Goal: Task Accomplishment & Management: Manage account settings

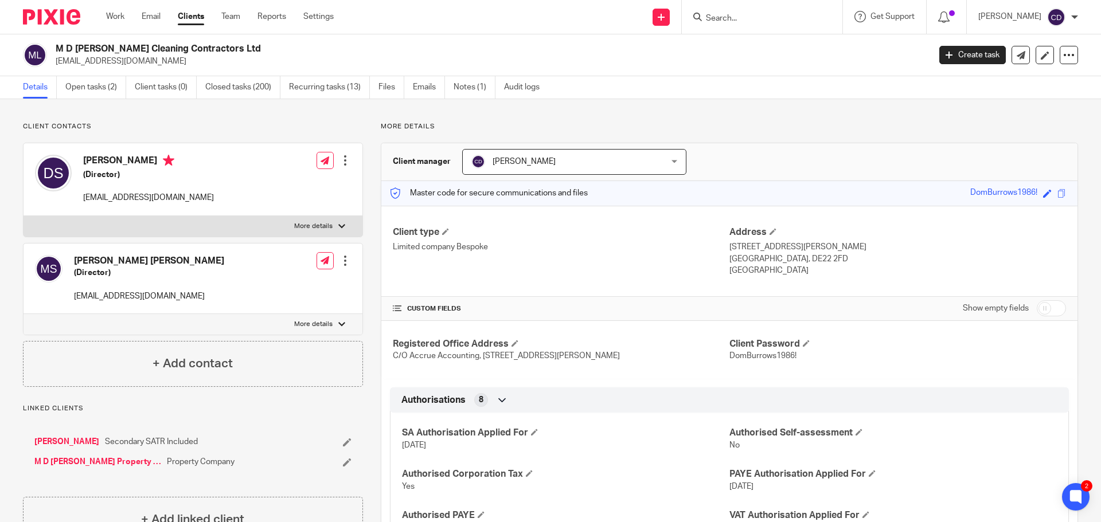
click at [728, 33] on div at bounding box center [762, 17] width 161 height 34
click at [742, 24] on form at bounding box center [765, 17] width 122 height 14
click at [753, 11] on form at bounding box center [765, 17] width 122 height 14
click at [760, 20] on input "Search" at bounding box center [755, 19] width 103 height 10
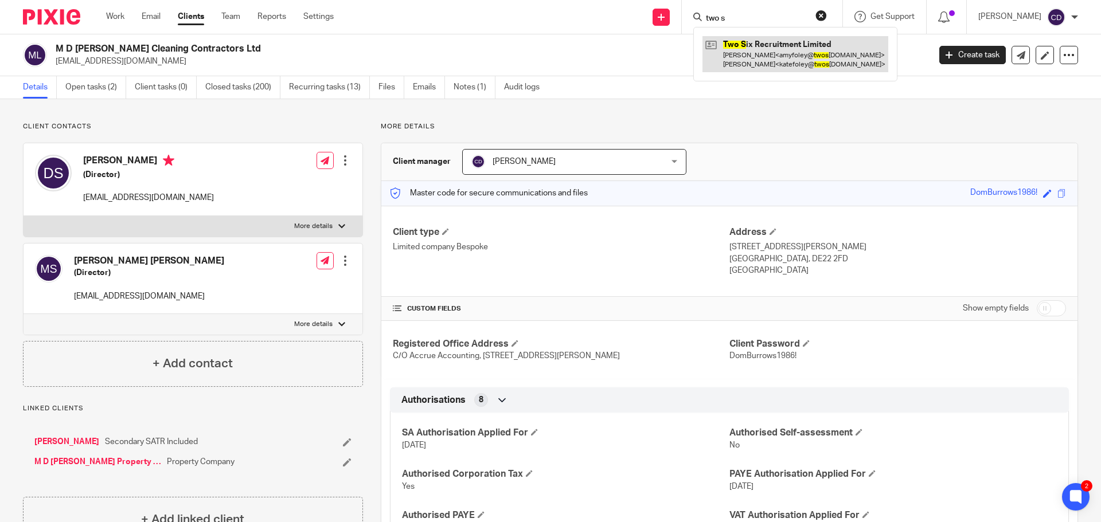
type input "two s"
click at [798, 50] on link at bounding box center [795, 54] width 186 height 36
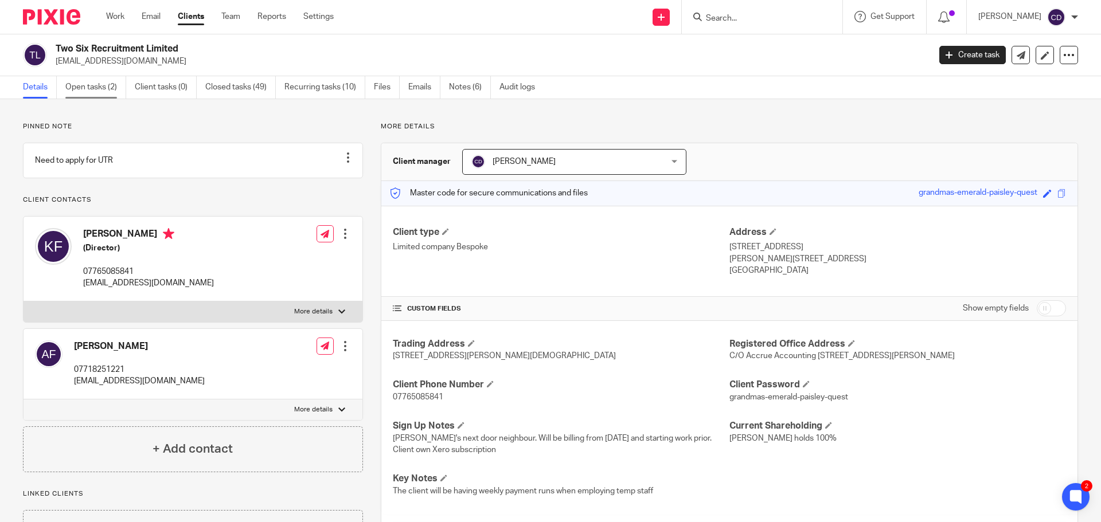
click at [77, 96] on link "Open tasks (2)" at bounding box center [95, 87] width 61 height 22
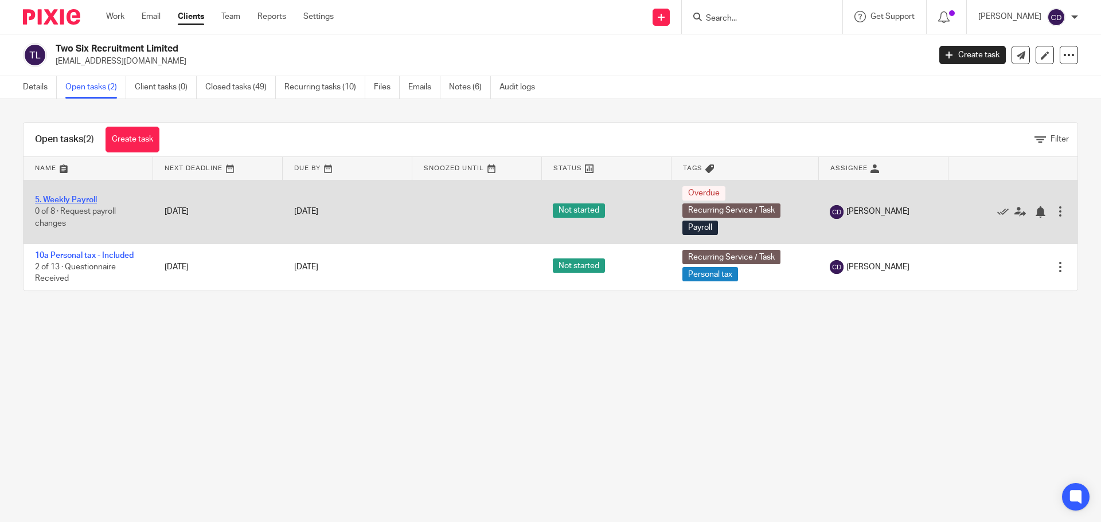
click at [68, 198] on link "5. Weekly Payroll" at bounding box center [66, 200] width 62 height 8
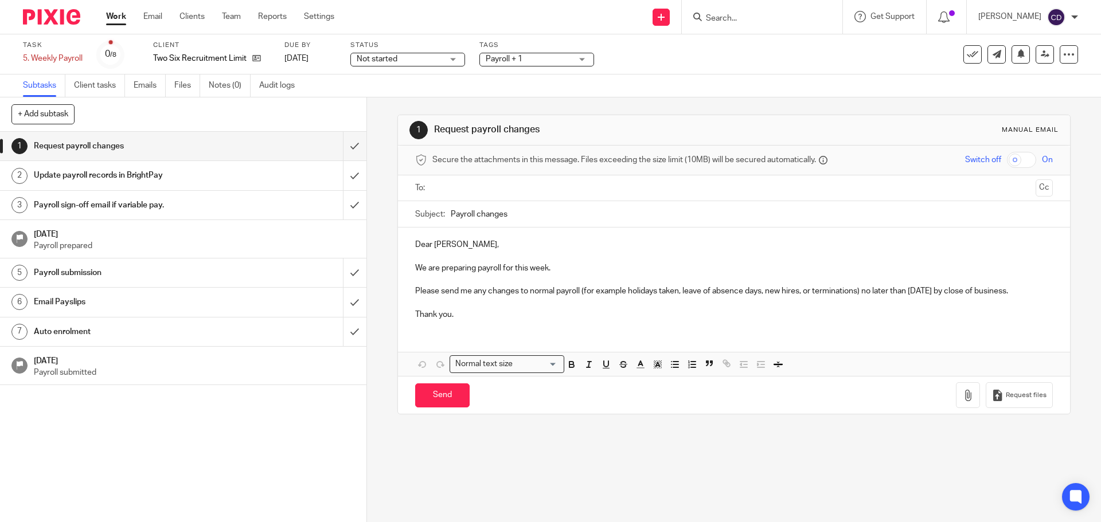
click at [574, 184] on input "text" at bounding box center [733, 188] width 594 height 13
click at [222, 299] on h1 "Email Payslips" at bounding box center [133, 301] width 198 height 17
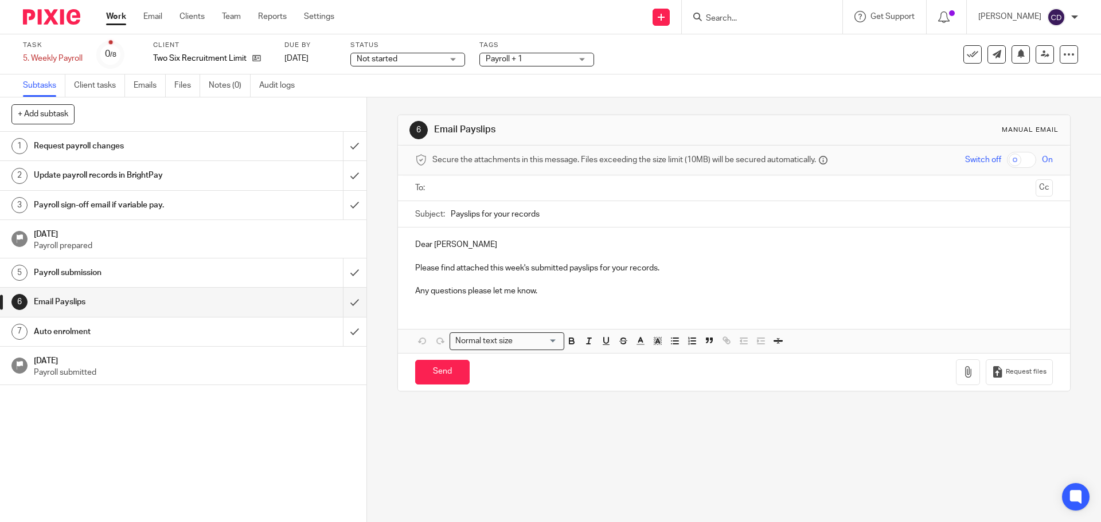
click at [494, 187] on input "text" at bounding box center [733, 188] width 594 height 13
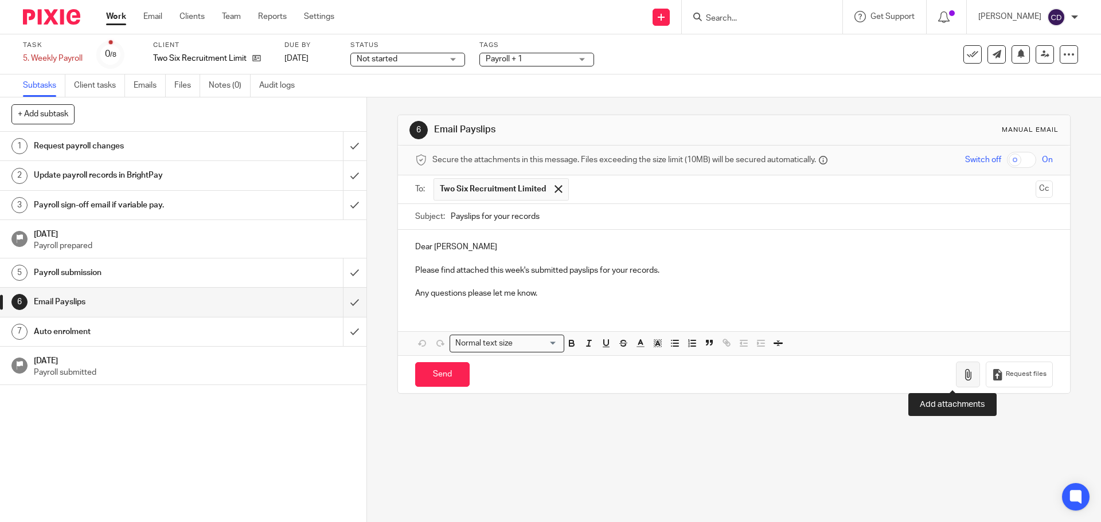
click at [962, 375] on icon "button" at bounding box center [967, 374] width 11 height 11
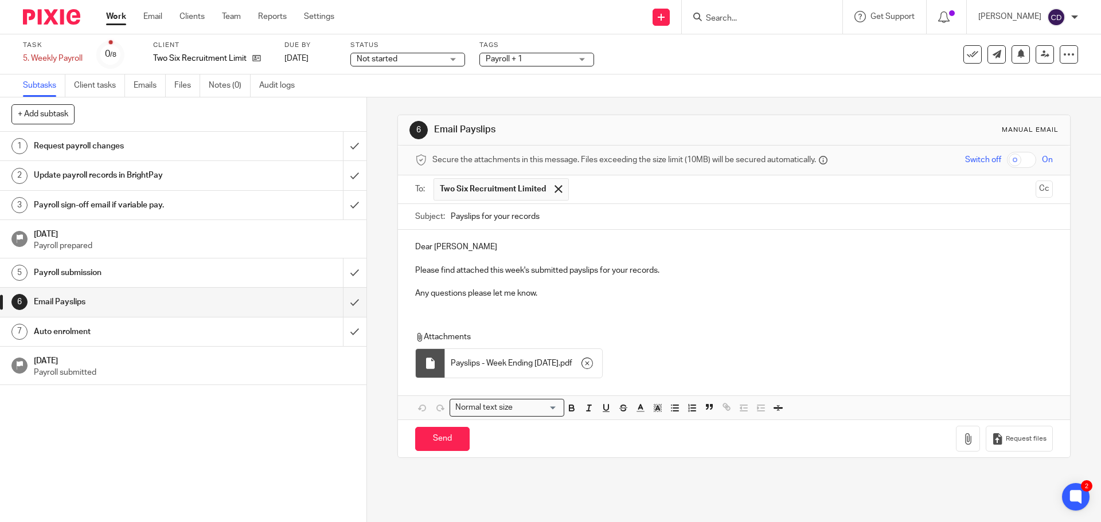
click at [1007, 166] on input "checkbox" at bounding box center [1021, 160] width 29 height 16
checkbox input "true"
drag, startPoint x: 445, startPoint y: 247, endPoint x: 467, endPoint y: 249, distance: 22.4
click at [467, 249] on p "Dear Katherine" at bounding box center [733, 246] width 637 height 11
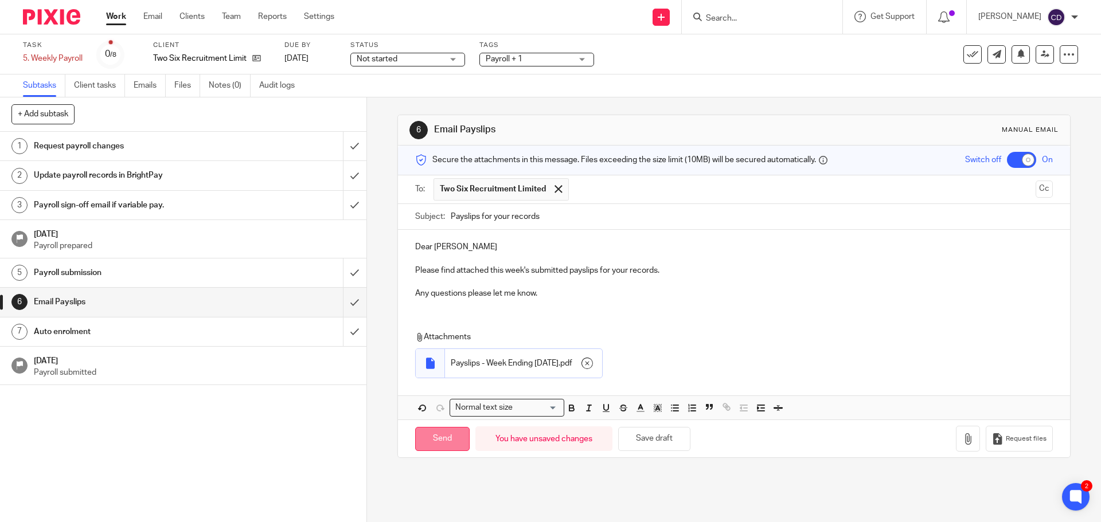
click at [449, 439] on input "Send" at bounding box center [442, 439] width 54 height 25
checkbox input "false"
type input "Sent"
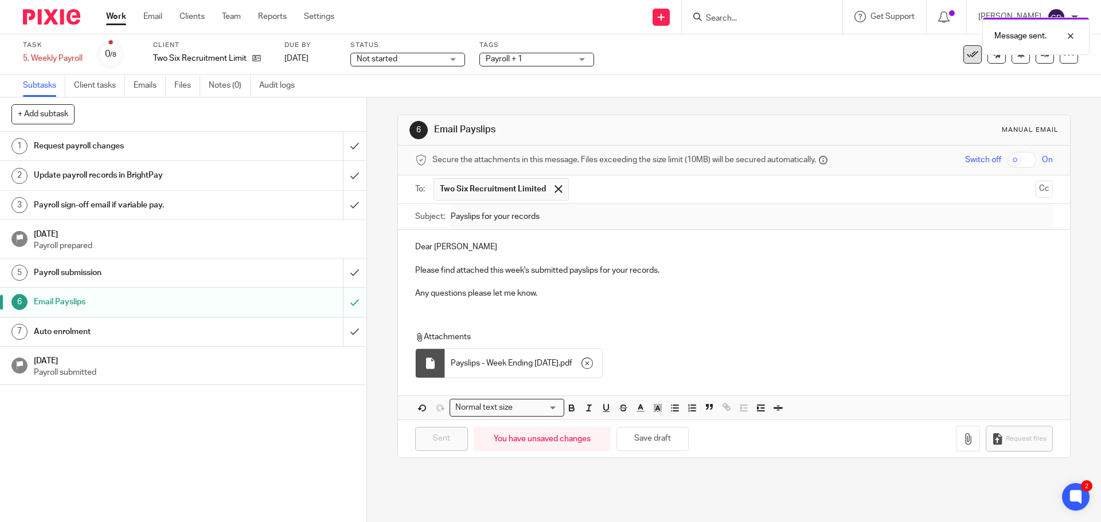
click at [963, 61] on button at bounding box center [972, 54] width 18 height 18
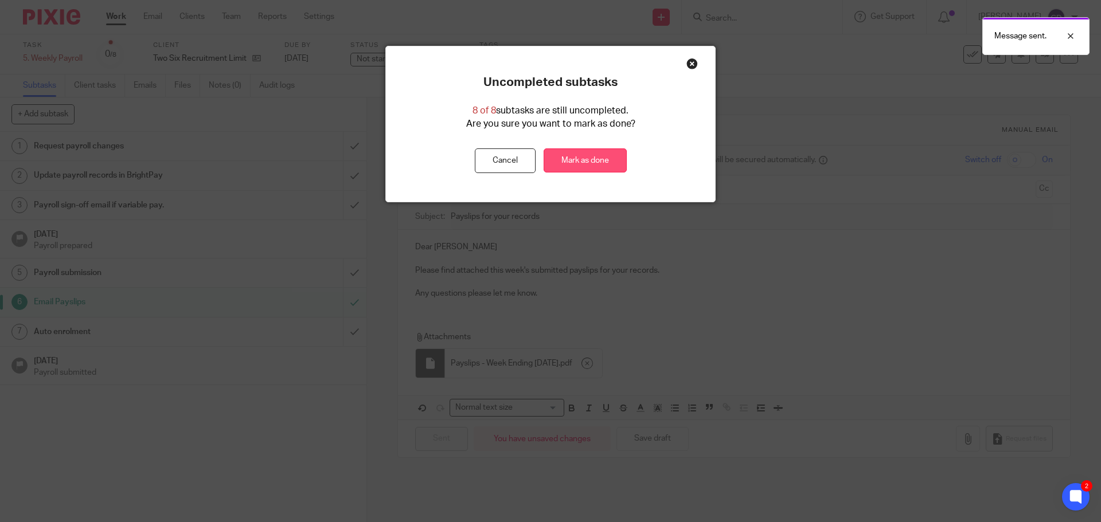
click at [558, 155] on link "Mark as done" at bounding box center [584, 160] width 83 height 25
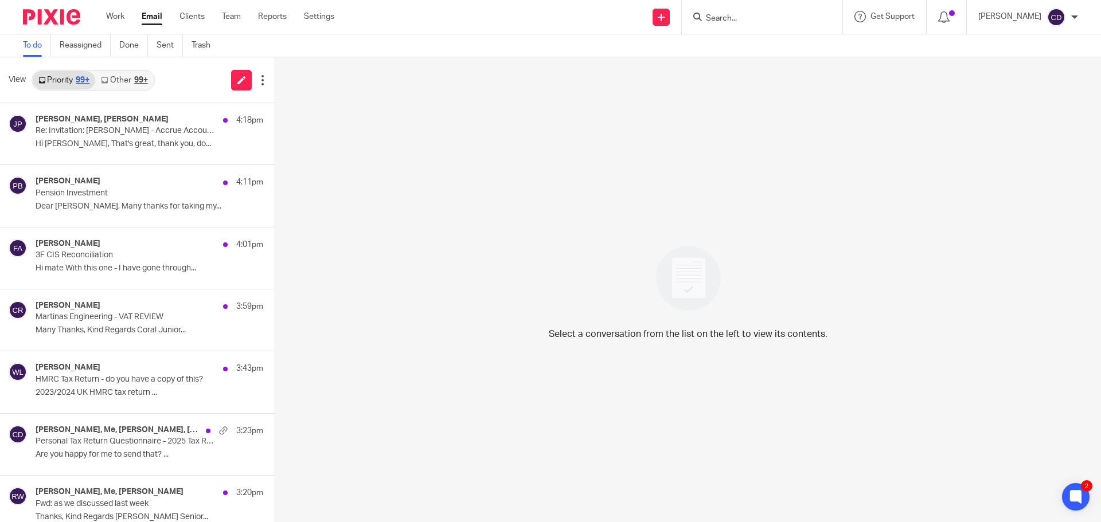
click at [756, 14] on input "Search" at bounding box center [755, 19] width 103 height 10
type input "Nuevo"
click button "submit" at bounding box center [0, 0] width 0 height 0
click at [809, 40] on link at bounding box center [773, 49] width 142 height 26
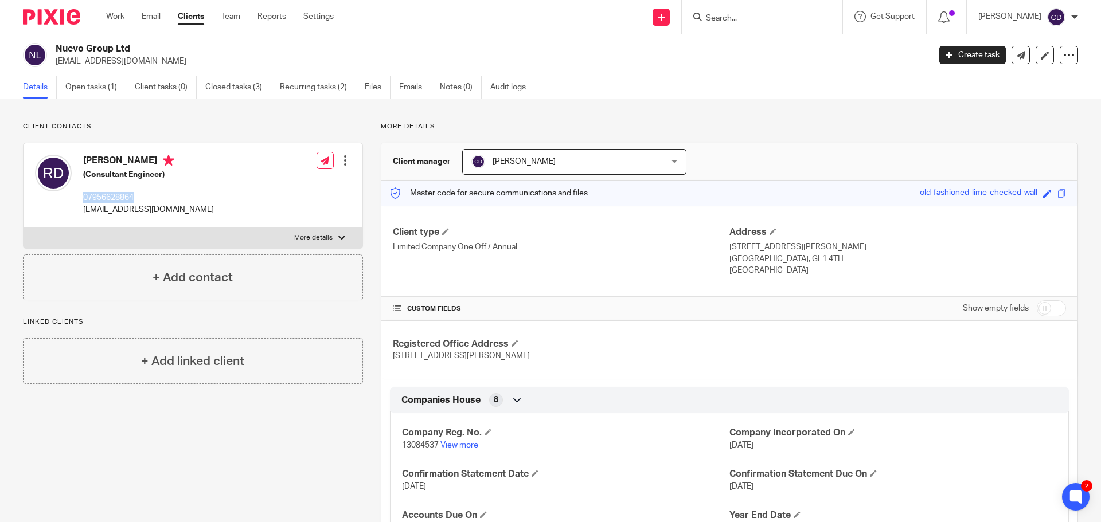
drag, startPoint x: 175, startPoint y: 193, endPoint x: 84, endPoint y: 188, distance: 90.7
click at [84, 188] on div "[PERSON_NAME] (Consultant Engineer) 07956628864 [EMAIL_ADDRESS][DOMAIN_NAME]" at bounding box center [148, 185] width 131 height 61
copy p "07956628864"
click at [110, 96] on link "Open tasks (1)" at bounding box center [95, 87] width 61 height 22
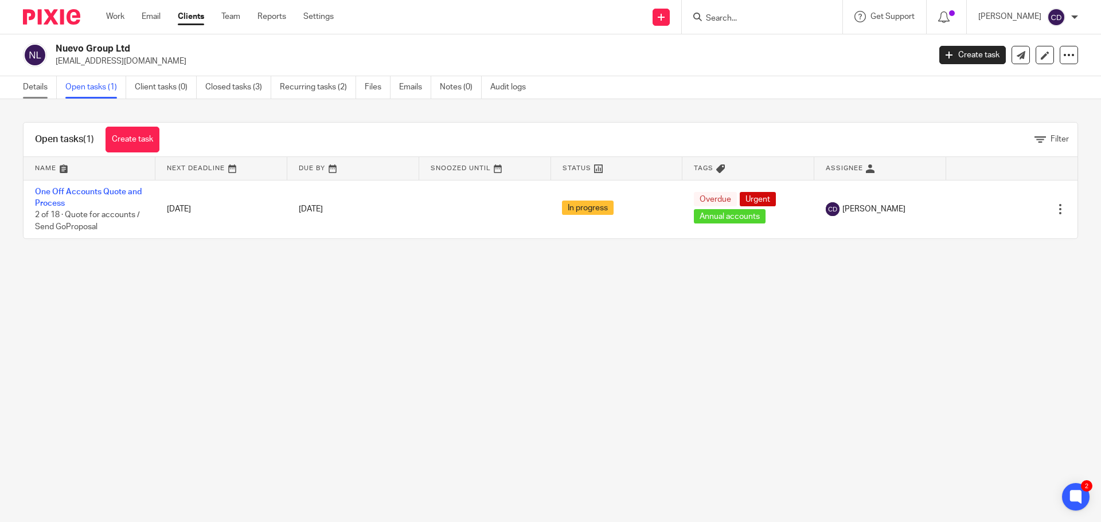
click at [45, 88] on link "Details" at bounding box center [40, 87] width 34 height 22
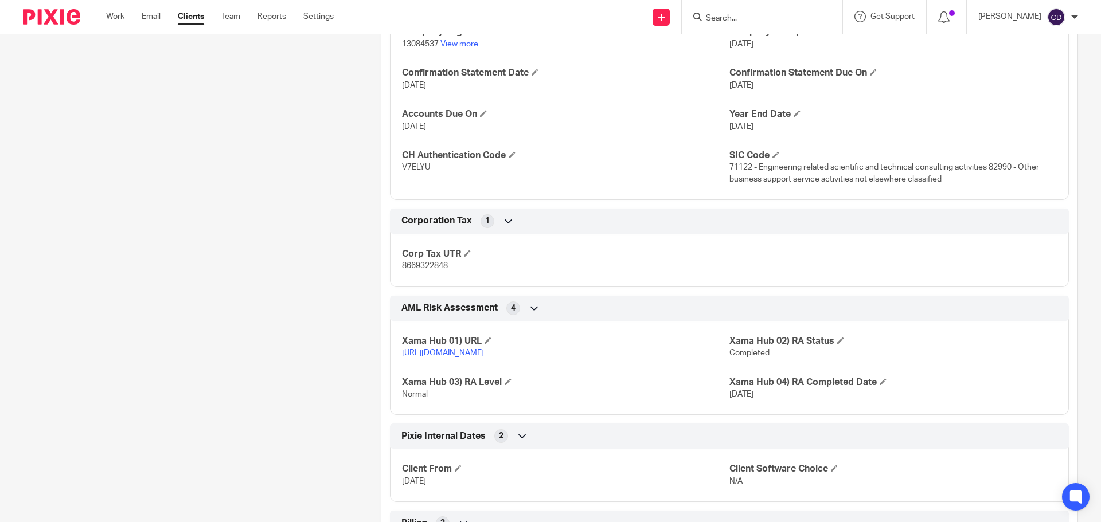
scroll to position [172, 0]
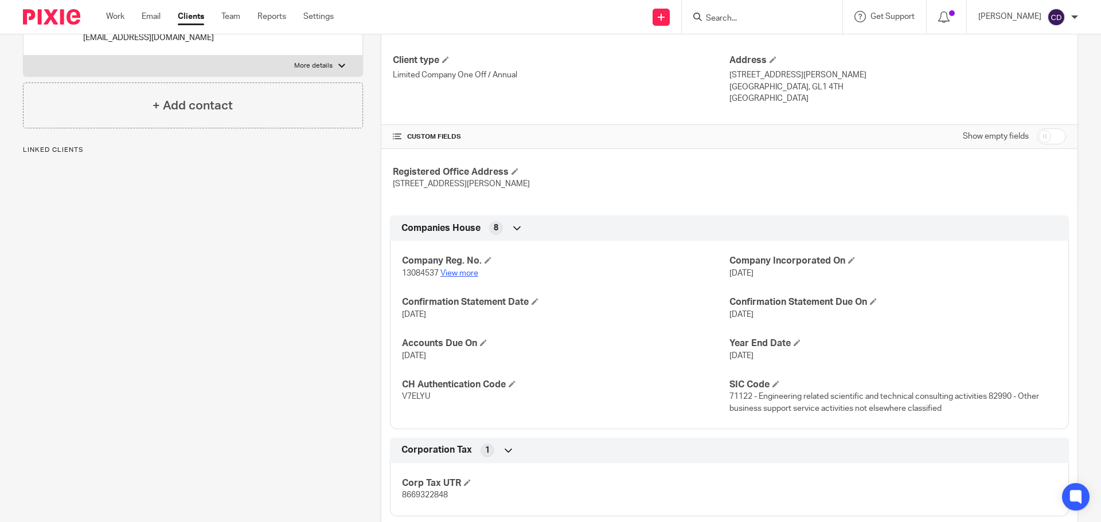
click at [453, 274] on link "View more" at bounding box center [459, 273] width 38 height 8
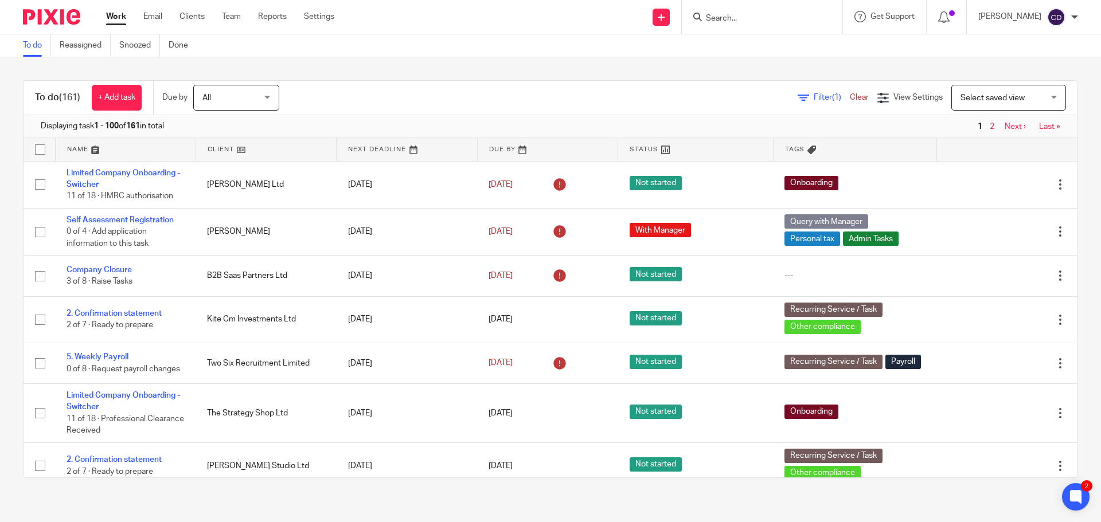
click at [734, 23] on input "Search" at bounding box center [755, 19] width 103 height 10
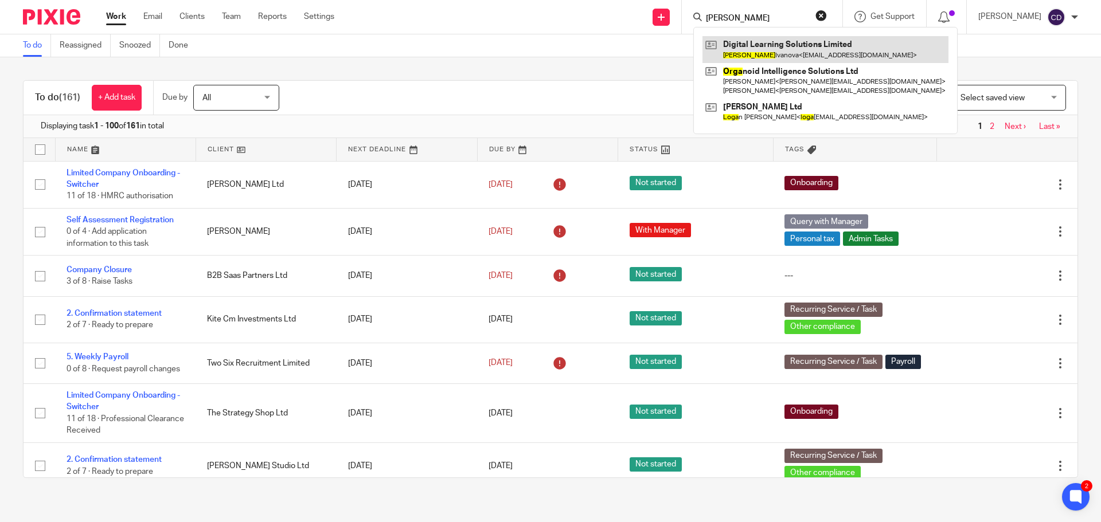
type input "Olga"
click at [761, 41] on link at bounding box center [825, 49] width 246 height 26
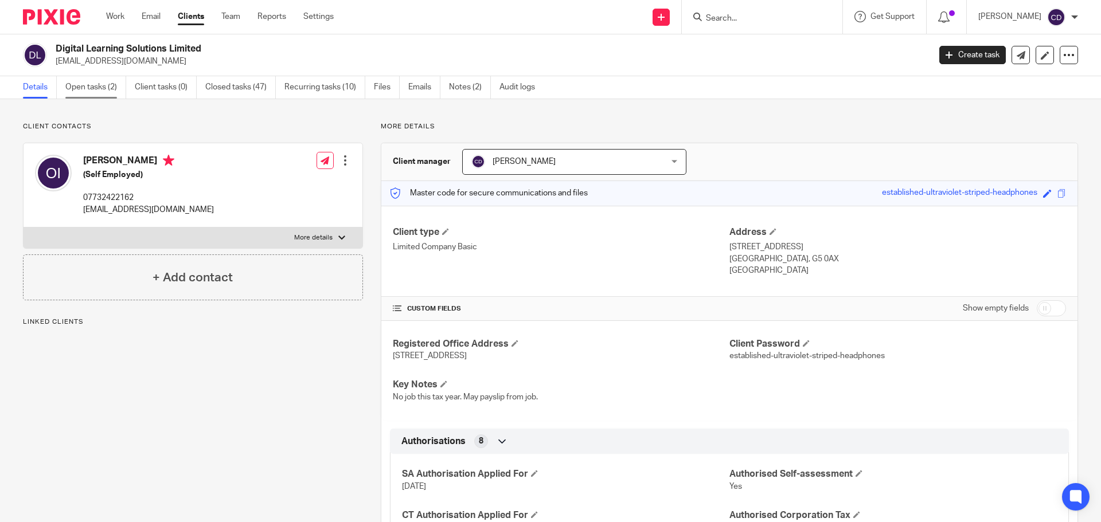
click at [91, 81] on link "Open tasks (2)" at bounding box center [95, 87] width 61 height 22
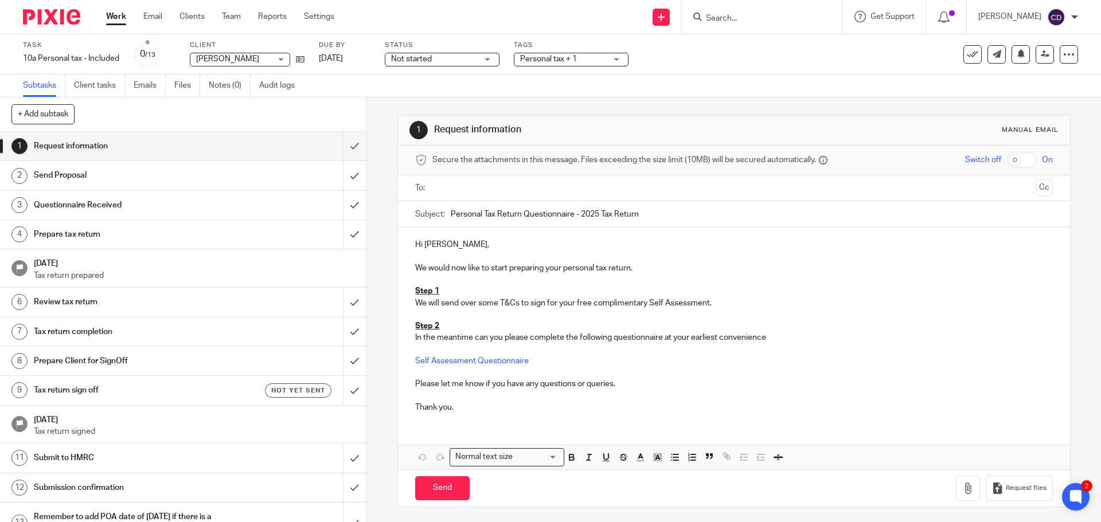
click at [749, 22] on input "Search" at bounding box center [755, 19] width 103 height 10
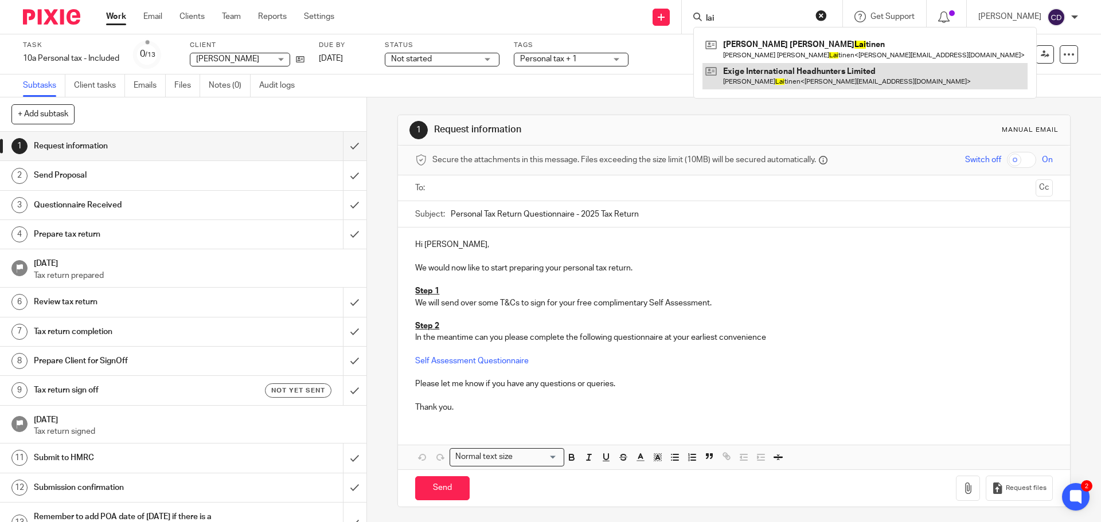
type input "lai"
click at [781, 87] on link at bounding box center [864, 76] width 325 height 26
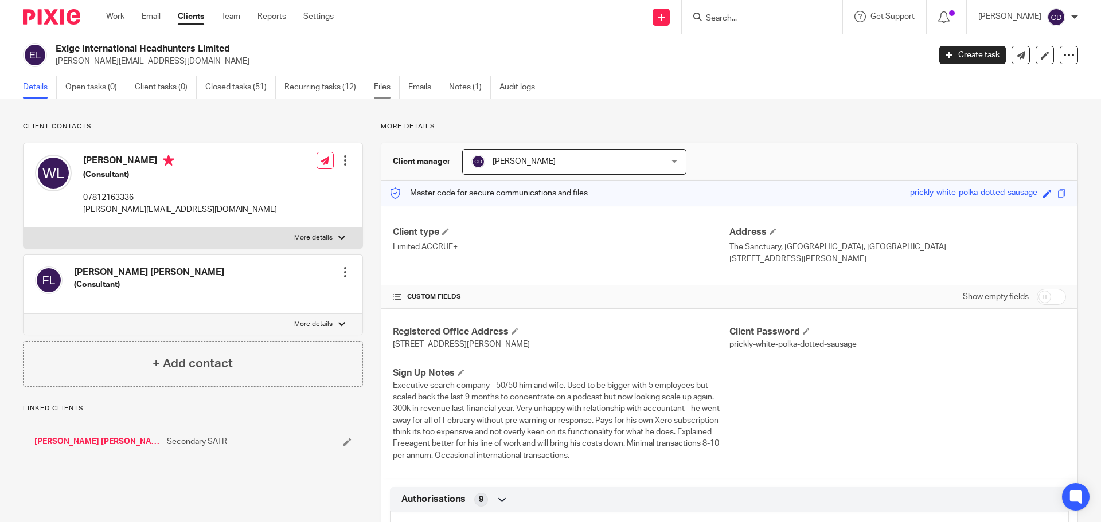
click at [388, 89] on link "Files" at bounding box center [387, 87] width 26 height 22
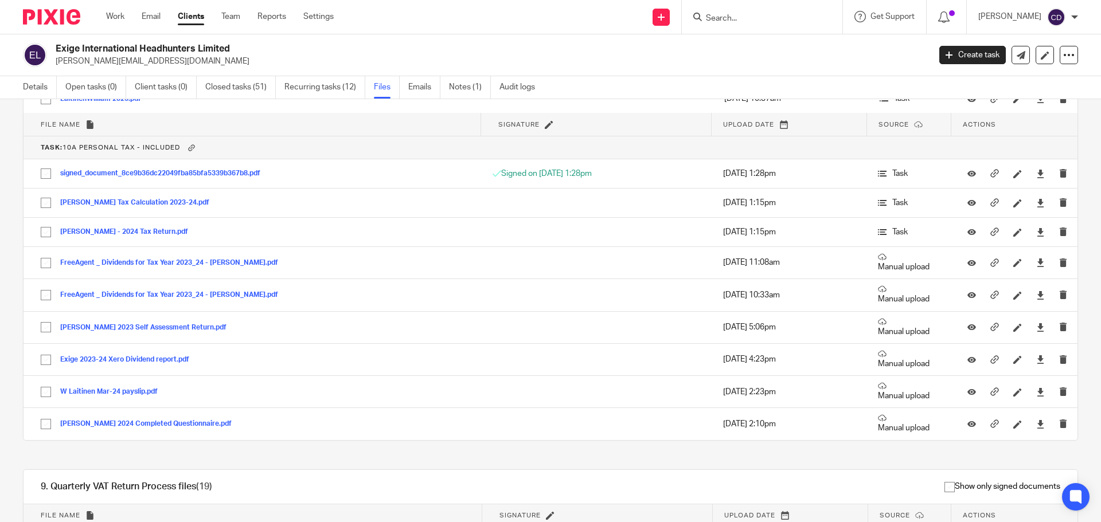
scroll to position [631, 0]
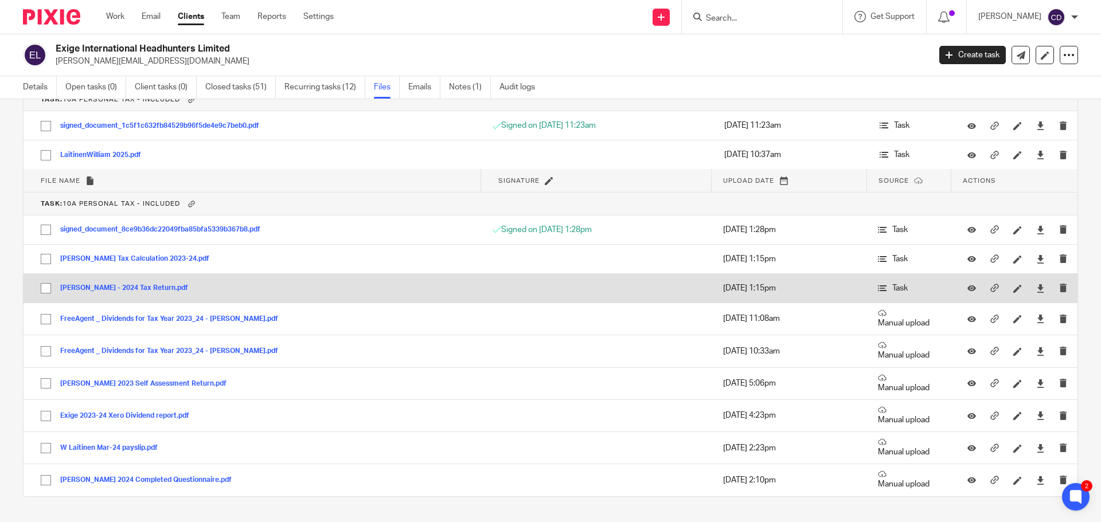
click at [123, 289] on button "[PERSON_NAME] - 2024 Tax Return.pdf" at bounding box center [128, 288] width 136 height 8
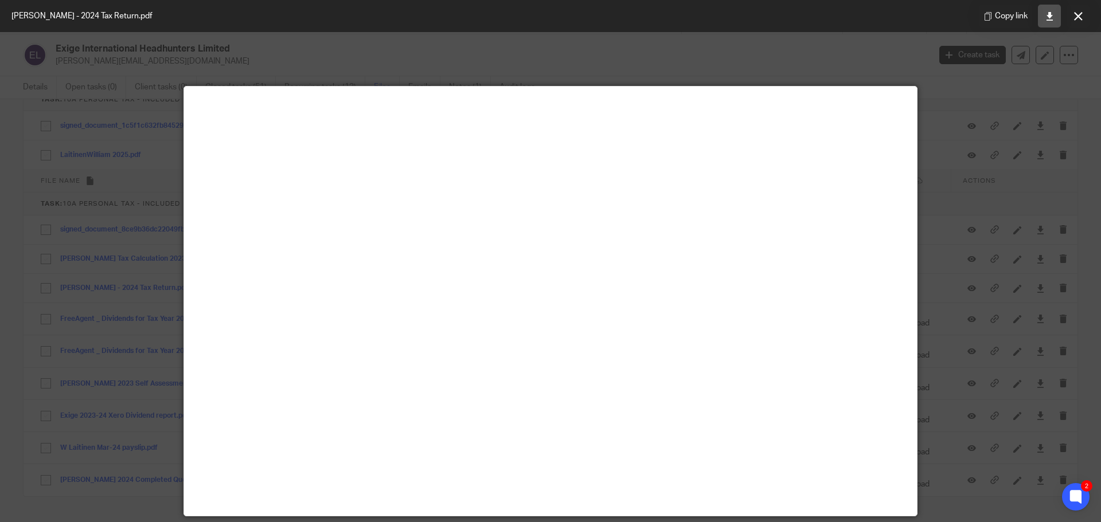
click at [1057, 15] on link at bounding box center [1049, 16] width 23 height 23
